Goal: Find specific page/section: Find specific page/section

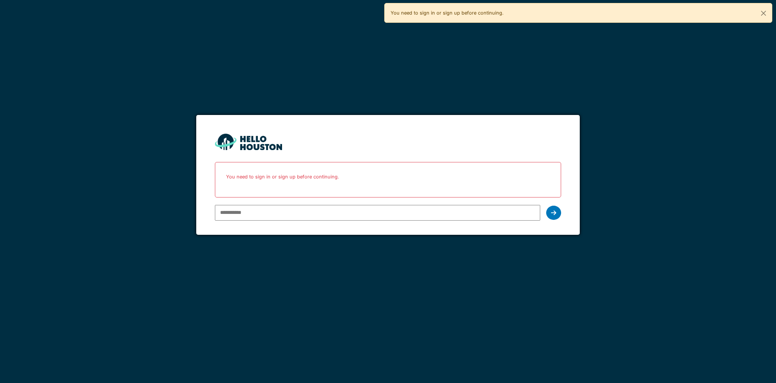
type input "**********"
click at [559, 208] on div at bounding box center [553, 213] width 15 height 14
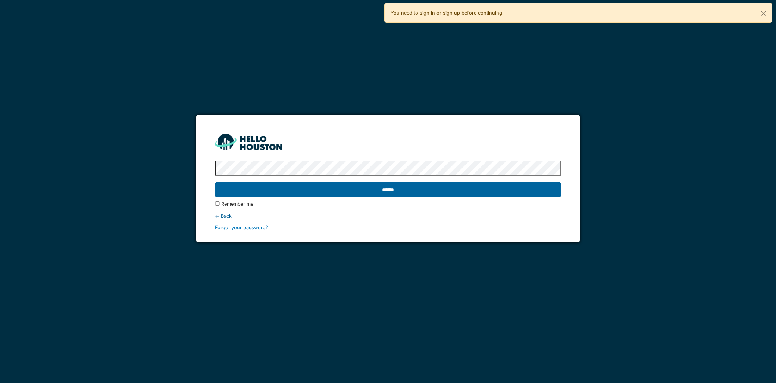
click at [424, 190] on input "******" at bounding box center [388, 190] width 346 height 16
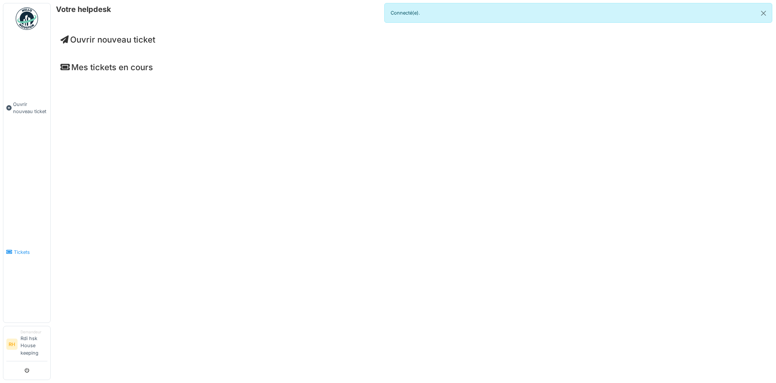
click at [21, 245] on link "Tickets" at bounding box center [26, 252] width 47 height 141
